Goal: Transaction & Acquisition: Book appointment/travel/reservation

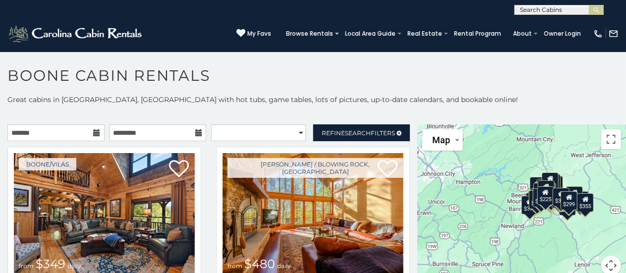
click at [94, 134] on icon at bounding box center [97, 132] width 7 height 7
click at [77, 134] on input "text" at bounding box center [55, 132] width 97 height 17
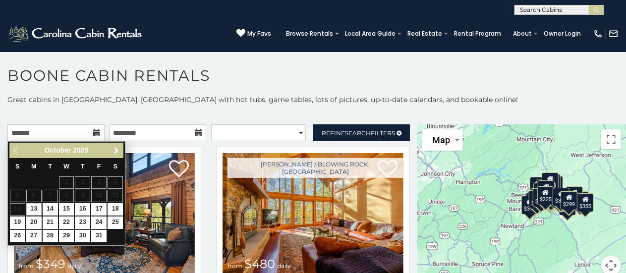
click at [117, 148] on span "Next" at bounding box center [117, 151] width 8 height 8
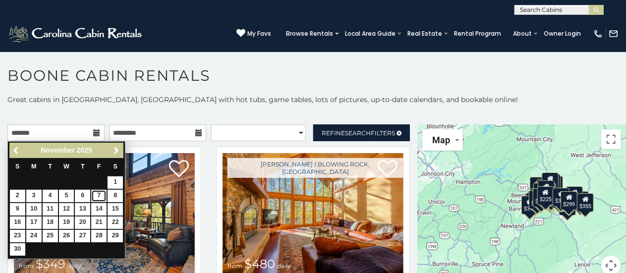
click at [100, 194] on link "7" at bounding box center [98, 196] width 15 height 12
type input "**********"
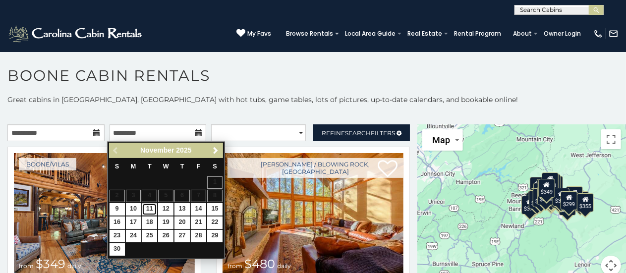
click at [155, 209] on link "11" at bounding box center [149, 209] width 15 height 12
type input "**********"
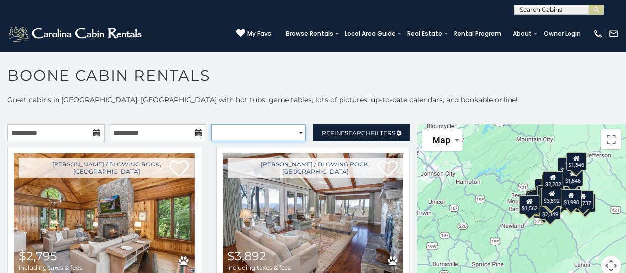
click at [295, 128] on select "**********" at bounding box center [258, 132] width 95 height 17
select select "*********"
click at [211, 124] on select "**********" at bounding box center [258, 132] width 95 height 17
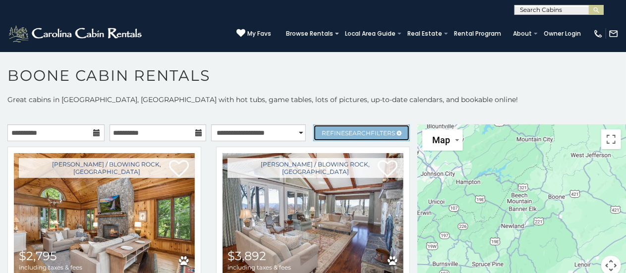
click at [350, 129] on span "Search" at bounding box center [358, 132] width 26 height 7
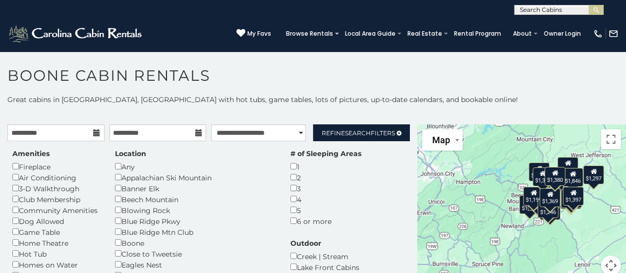
click at [442, 93] on h1 "Boone Cabin Rentals" at bounding box center [313, 80] width 626 height 28
click at [525, 102] on p "Great cabins in Boone, NC with hot tubs, game tables, lots of pictures, up-to-d…" at bounding box center [313, 100] width 626 height 10
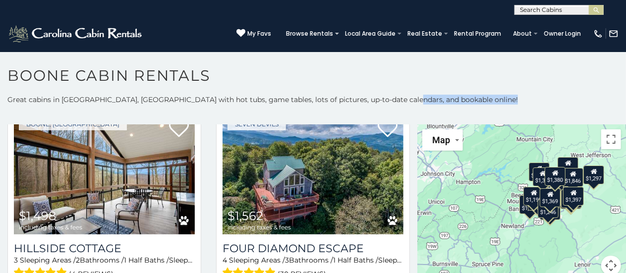
scroll to position [1038, 0]
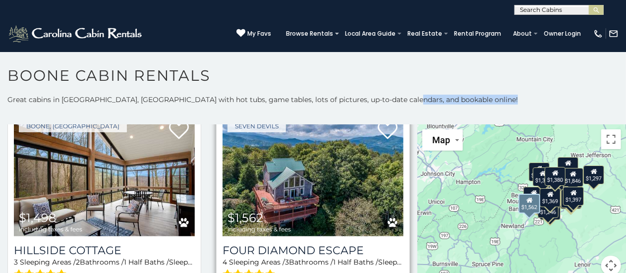
click at [303, 199] on img at bounding box center [313, 175] width 181 height 121
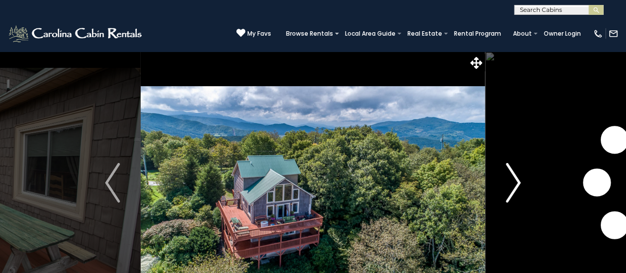
click at [519, 179] on img "Next" at bounding box center [513, 183] width 15 height 40
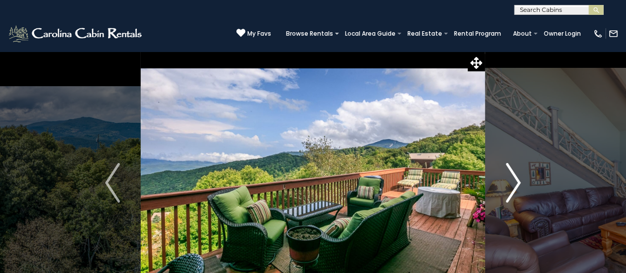
click at [519, 179] on img "Next" at bounding box center [513, 183] width 15 height 40
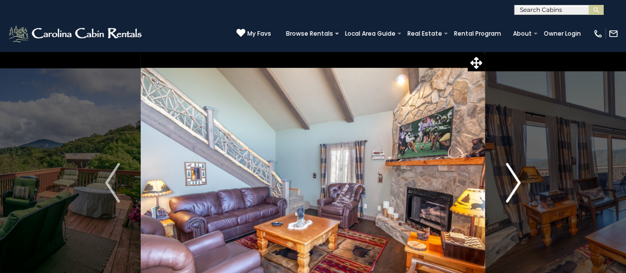
click at [519, 179] on img "Next" at bounding box center [513, 183] width 15 height 40
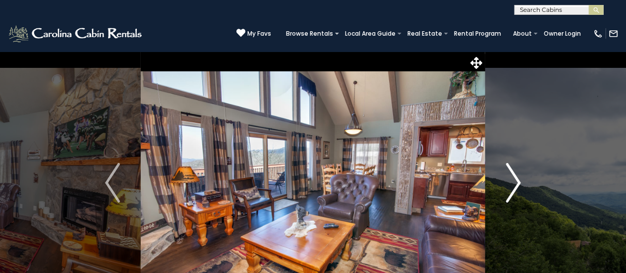
click at [519, 179] on img "Next" at bounding box center [513, 183] width 15 height 40
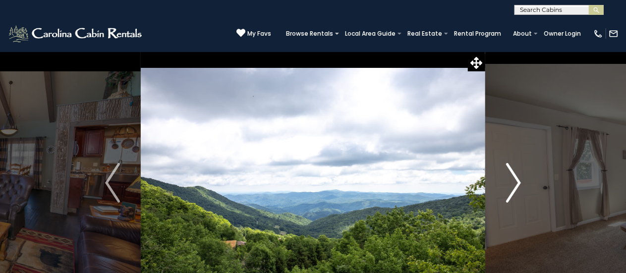
click at [519, 179] on img "Next" at bounding box center [513, 183] width 15 height 40
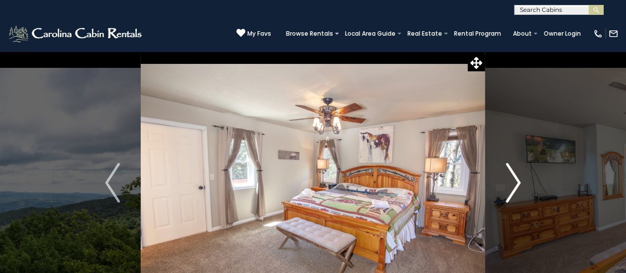
click at [519, 179] on img "Next" at bounding box center [513, 183] width 15 height 40
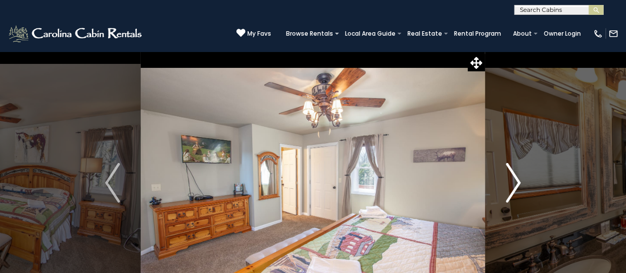
click at [519, 179] on img "Next" at bounding box center [513, 183] width 15 height 40
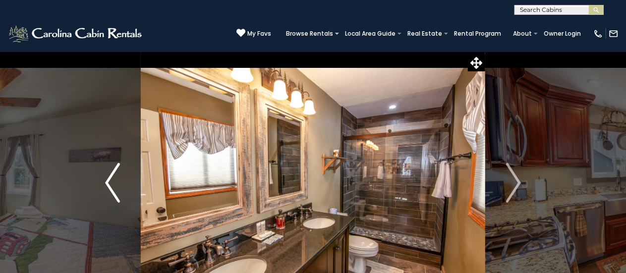
click at [107, 182] on img "Previous" at bounding box center [112, 183] width 15 height 40
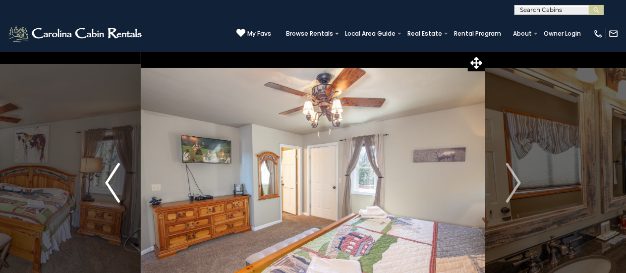
click at [111, 182] on img "Previous" at bounding box center [112, 183] width 15 height 40
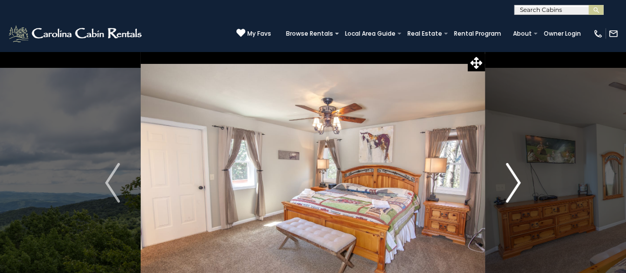
click at [517, 180] on img "Next" at bounding box center [513, 183] width 15 height 40
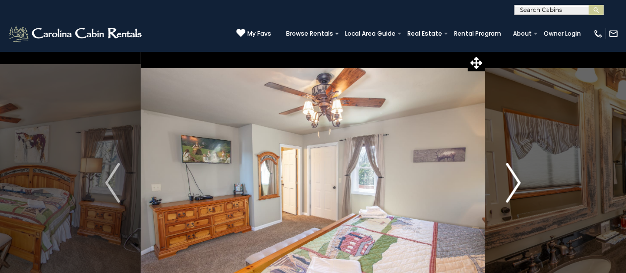
click at [517, 180] on img "Next" at bounding box center [513, 183] width 15 height 40
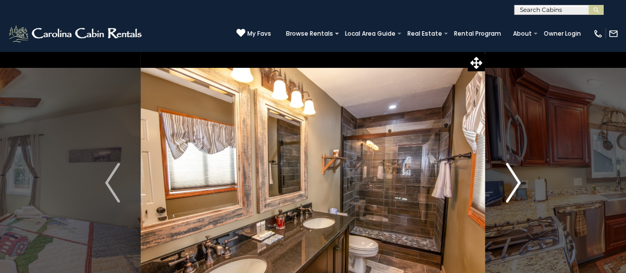
click at [517, 180] on img "Next" at bounding box center [513, 183] width 15 height 40
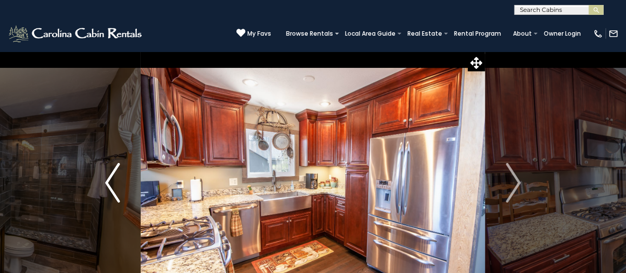
click at [109, 177] on img "Previous" at bounding box center [112, 183] width 15 height 40
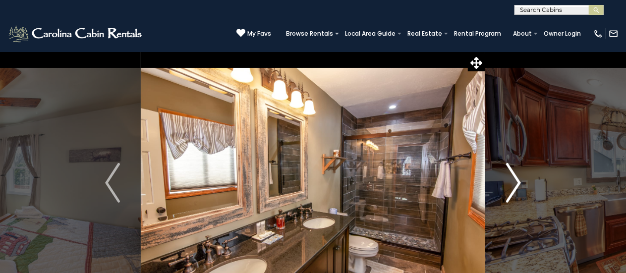
click at [518, 179] on img "Next" at bounding box center [513, 183] width 15 height 40
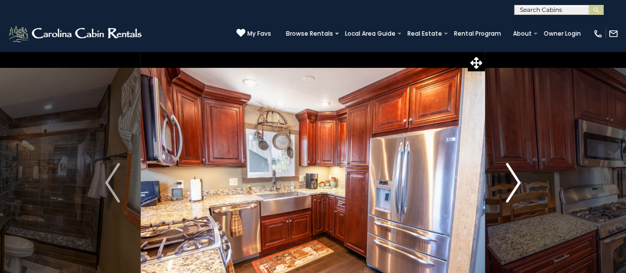
click at [518, 179] on img "Next" at bounding box center [513, 183] width 15 height 40
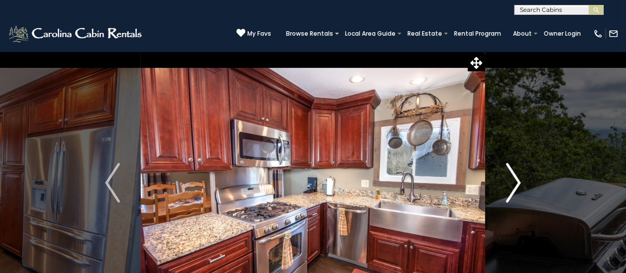
click at [518, 179] on img "Next" at bounding box center [513, 183] width 15 height 40
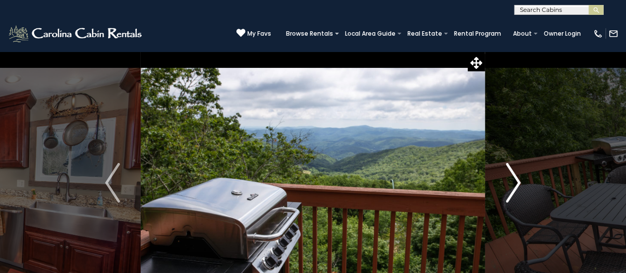
click at [518, 179] on img "Next" at bounding box center [513, 183] width 15 height 40
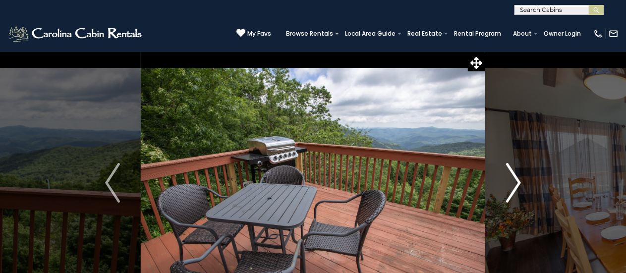
click at [518, 179] on img "Next" at bounding box center [513, 183] width 15 height 40
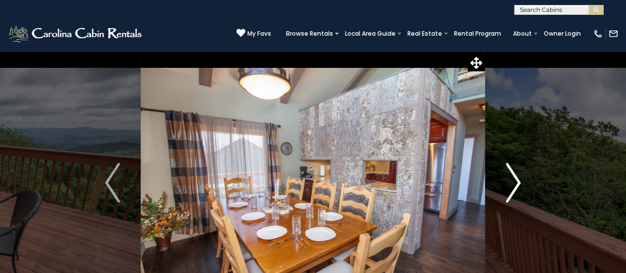
click at [518, 179] on img "Next" at bounding box center [513, 183] width 15 height 40
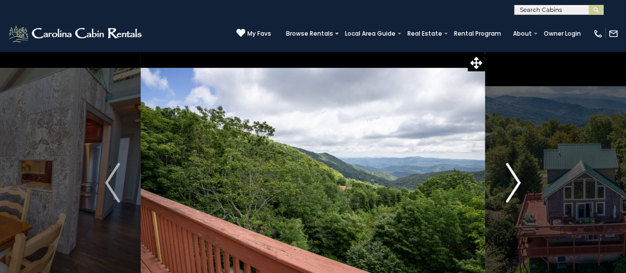
click at [518, 179] on img "Next" at bounding box center [513, 183] width 15 height 40
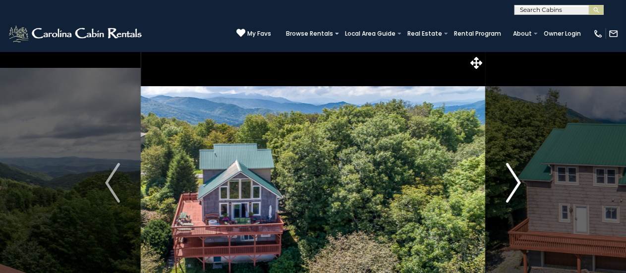
click at [518, 179] on img "Next" at bounding box center [513, 183] width 15 height 40
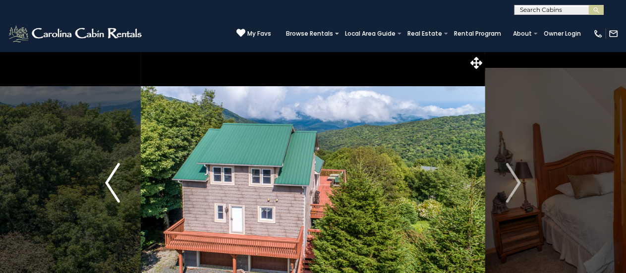
click at [114, 189] on img "Previous" at bounding box center [112, 183] width 15 height 40
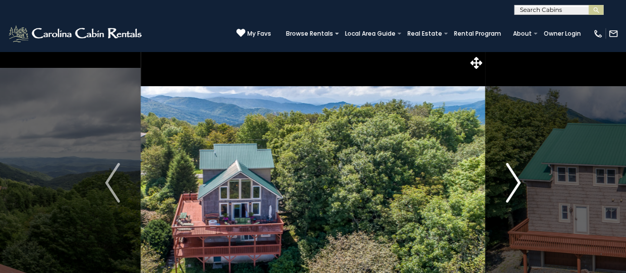
click at [516, 184] on img "Next" at bounding box center [513, 183] width 15 height 40
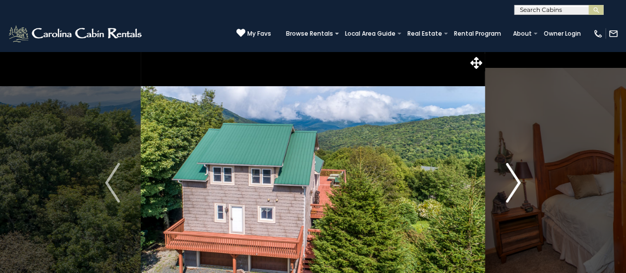
click at [516, 184] on img "Next" at bounding box center [513, 183] width 15 height 40
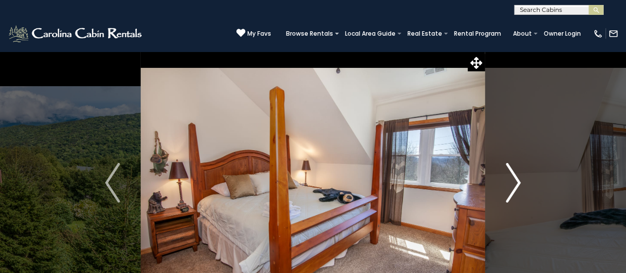
click at [516, 184] on img "Next" at bounding box center [513, 183] width 15 height 40
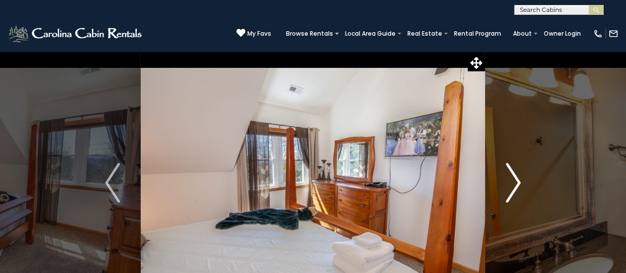
click at [516, 184] on img "Next" at bounding box center [513, 183] width 15 height 40
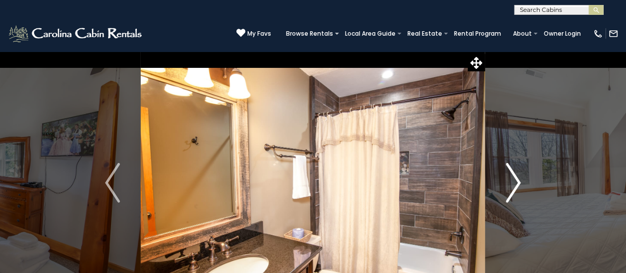
click at [516, 184] on img "Next" at bounding box center [513, 183] width 15 height 40
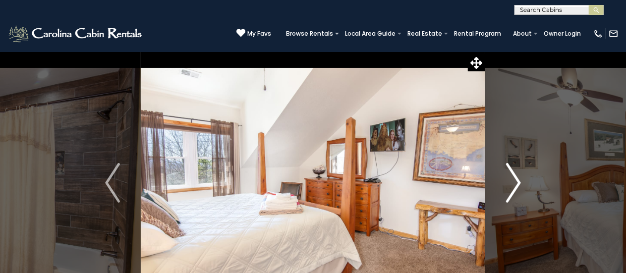
click at [516, 184] on img "Next" at bounding box center [513, 183] width 15 height 40
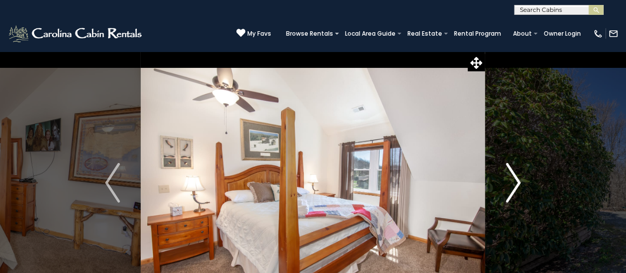
click at [516, 184] on img "Next" at bounding box center [513, 183] width 15 height 40
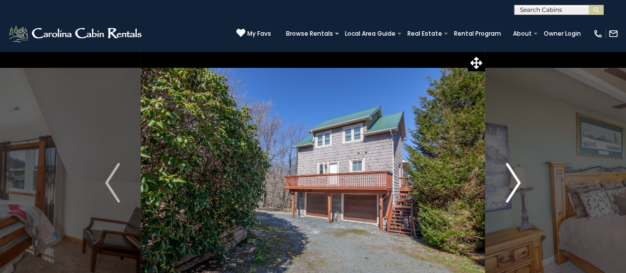
click at [516, 184] on img "Next" at bounding box center [513, 183] width 15 height 40
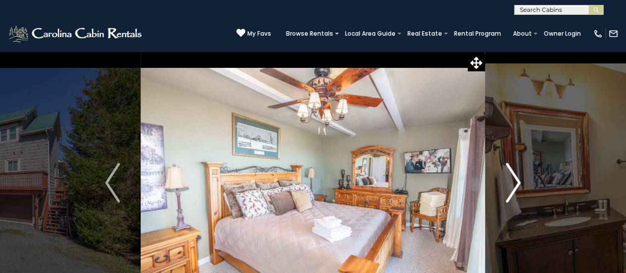
click at [516, 184] on img "Next" at bounding box center [513, 183] width 15 height 40
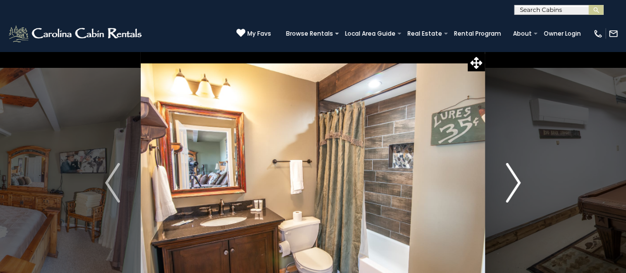
click at [516, 184] on img "Next" at bounding box center [513, 183] width 15 height 40
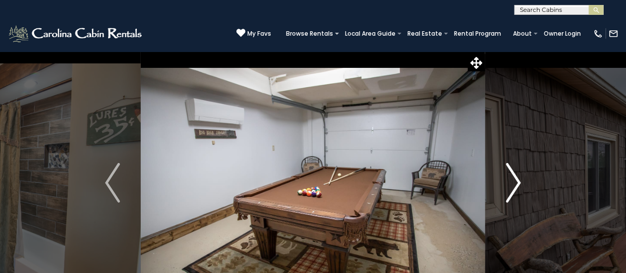
click at [516, 184] on img "Next" at bounding box center [513, 183] width 15 height 40
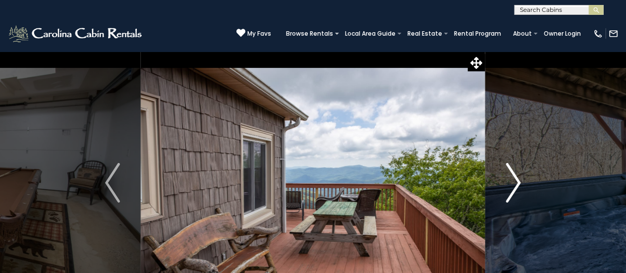
click at [516, 184] on img "Next" at bounding box center [513, 183] width 15 height 40
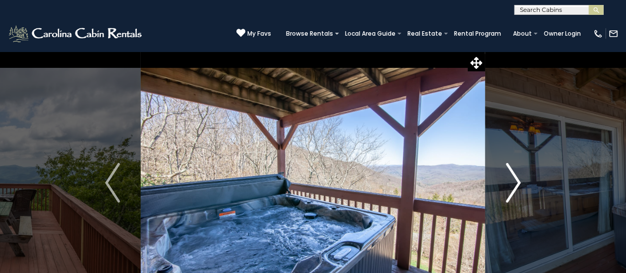
click at [516, 184] on img "Next" at bounding box center [513, 183] width 15 height 40
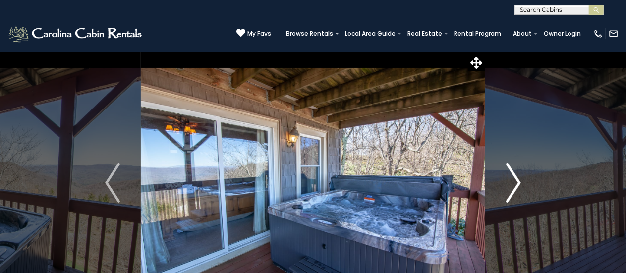
click at [516, 184] on img "Next" at bounding box center [513, 183] width 15 height 40
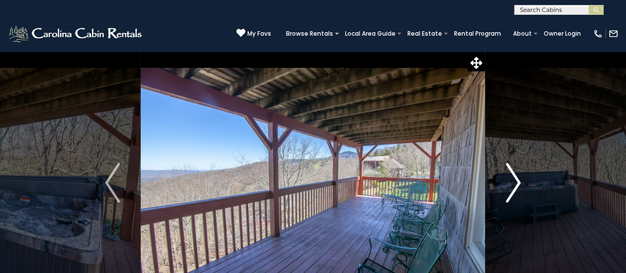
click at [516, 184] on img "Next" at bounding box center [513, 183] width 15 height 40
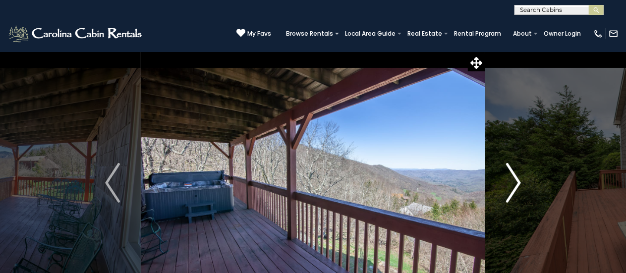
click at [516, 184] on img "Next" at bounding box center [513, 183] width 15 height 40
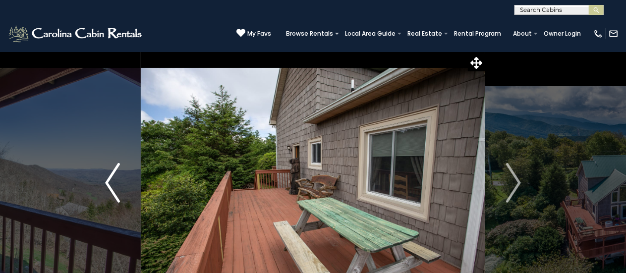
click at [107, 186] on img "Previous" at bounding box center [112, 183] width 15 height 40
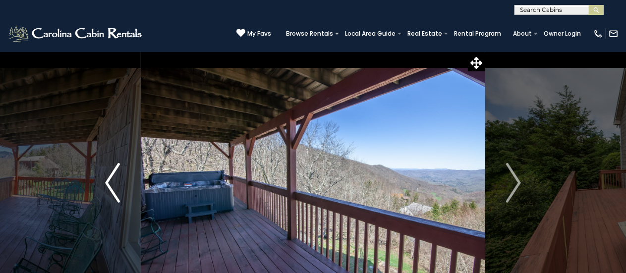
click at [107, 186] on img "Previous" at bounding box center [112, 183] width 15 height 40
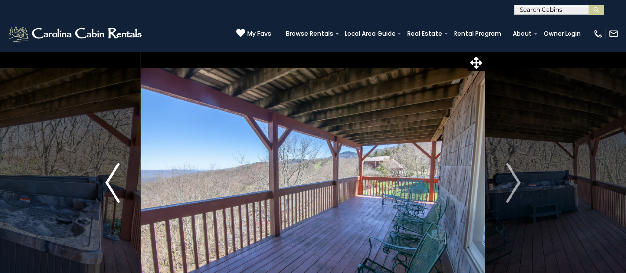
click at [107, 186] on img "Previous" at bounding box center [112, 183] width 15 height 40
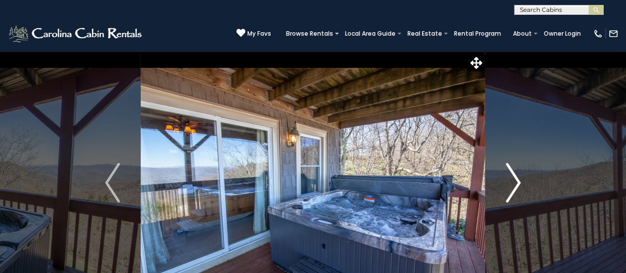
click at [515, 182] on img "Next" at bounding box center [513, 183] width 15 height 40
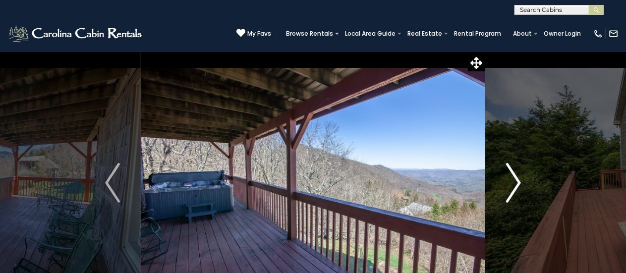
click at [515, 182] on img "Next" at bounding box center [513, 183] width 15 height 40
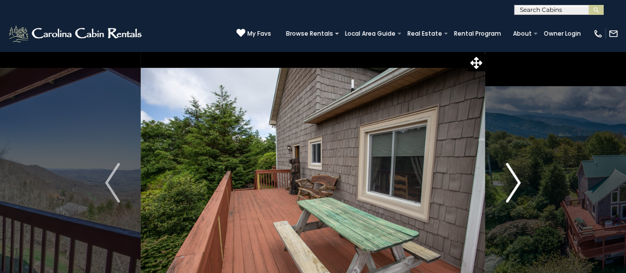
click at [515, 182] on img "Next" at bounding box center [513, 183] width 15 height 40
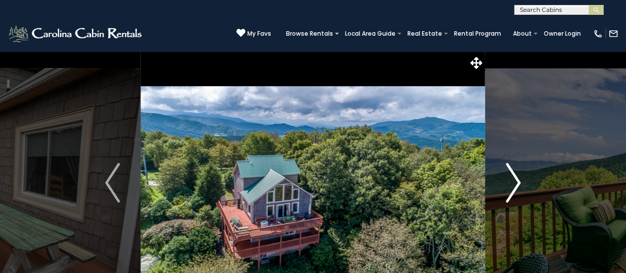
click at [515, 182] on img "Next" at bounding box center [513, 183] width 15 height 40
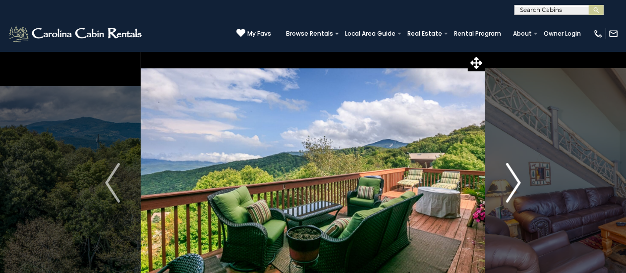
click at [515, 182] on img "Next" at bounding box center [513, 183] width 15 height 40
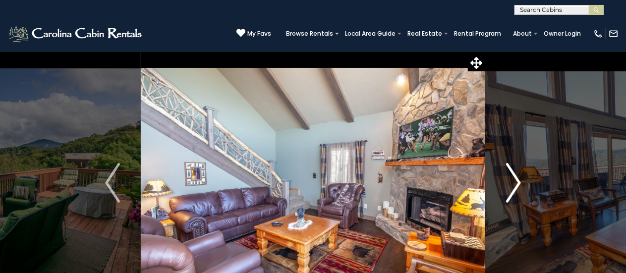
click at [515, 182] on img "Next" at bounding box center [513, 183] width 15 height 40
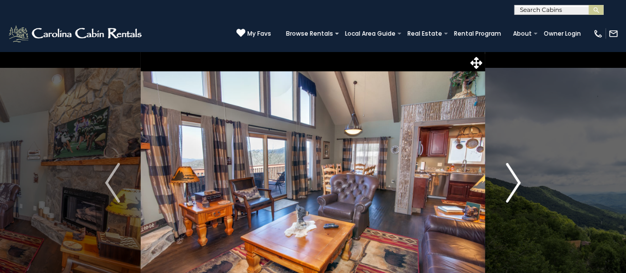
click at [515, 182] on img "Next" at bounding box center [513, 183] width 15 height 40
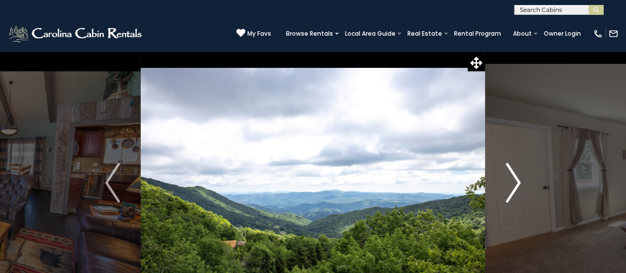
click at [515, 182] on img "Next" at bounding box center [513, 183] width 15 height 40
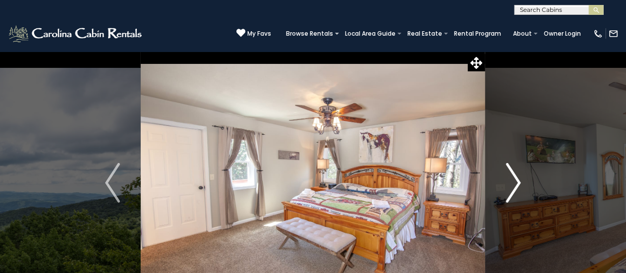
click at [515, 182] on img "Next" at bounding box center [513, 183] width 15 height 40
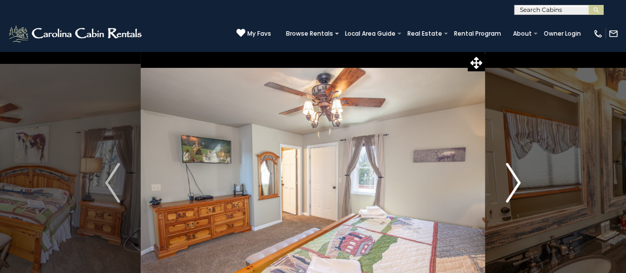
click at [515, 182] on img "Next" at bounding box center [513, 183] width 15 height 40
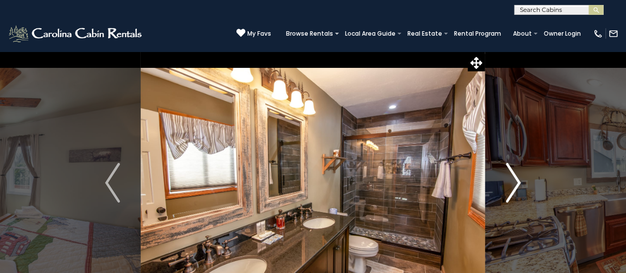
click at [515, 182] on img "Next" at bounding box center [513, 183] width 15 height 40
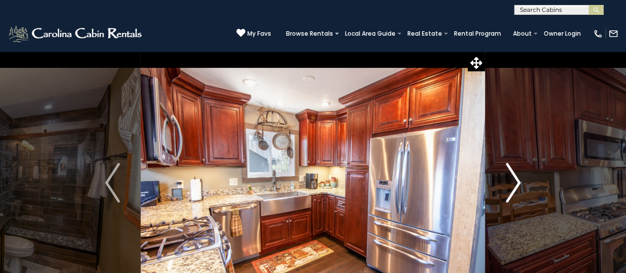
click at [515, 182] on img "Next" at bounding box center [513, 183] width 15 height 40
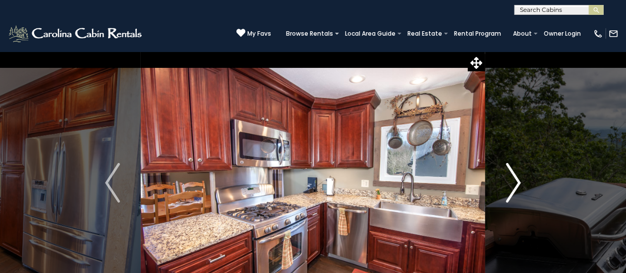
click at [515, 182] on img "Next" at bounding box center [513, 183] width 15 height 40
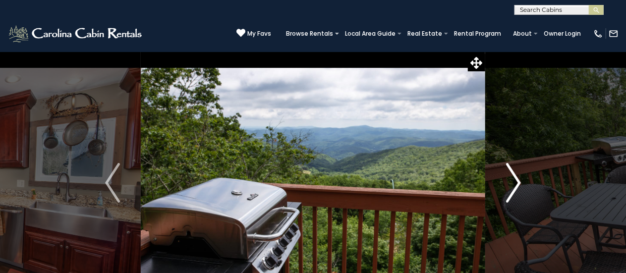
click at [515, 182] on img "Next" at bounding box center [513, 183] width 15 height 40
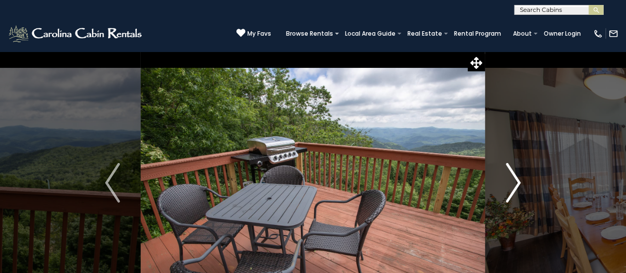
click at [515, 182] on img "Next" at bounding box center [513, 183] width 15 height 40
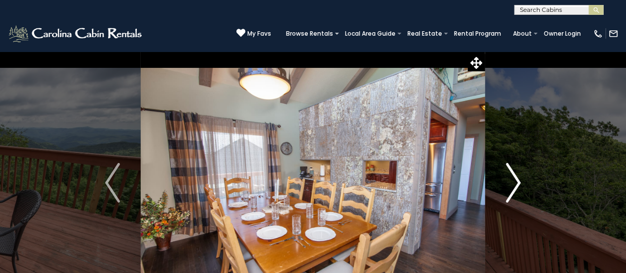
click at [515, 182] on img "Next" at bounding box center [513, 183] width 15 height 40
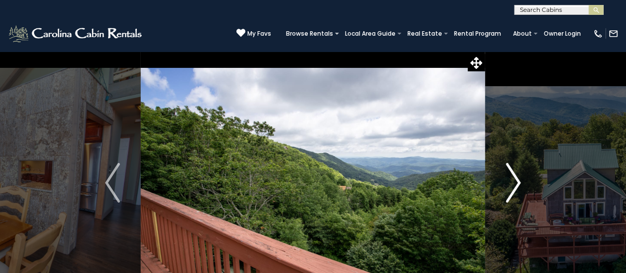
click at [515, 182] on img "Next" at bounding box center [513, 183] width 15 height 40
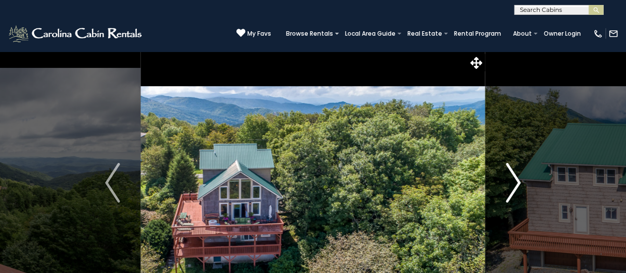
click at [515, 182] on img "Next" at bounding box center [513, 183] width 15 height 40
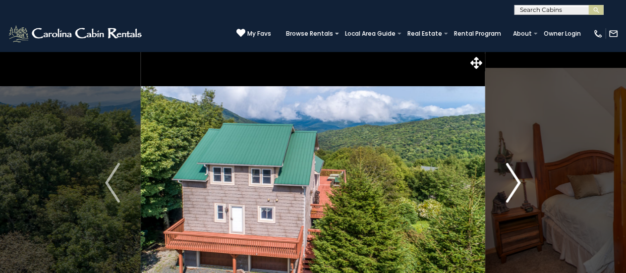
click at [515, 182] on img "Next" at bounding box center [513, 183] width 15 height 40
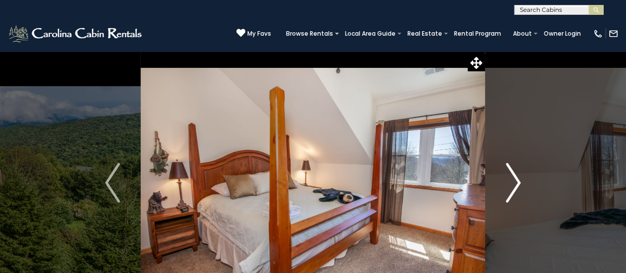
click at [515, 182] on img "Next" at bounding box center [513, 183] width 15 height 40
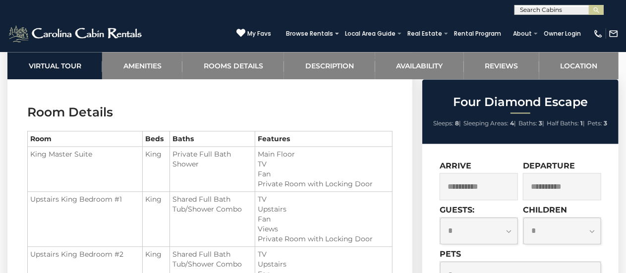
scroll to position [1124, 0]
